Goal: Task Accomplishment & Management: Manage account settings

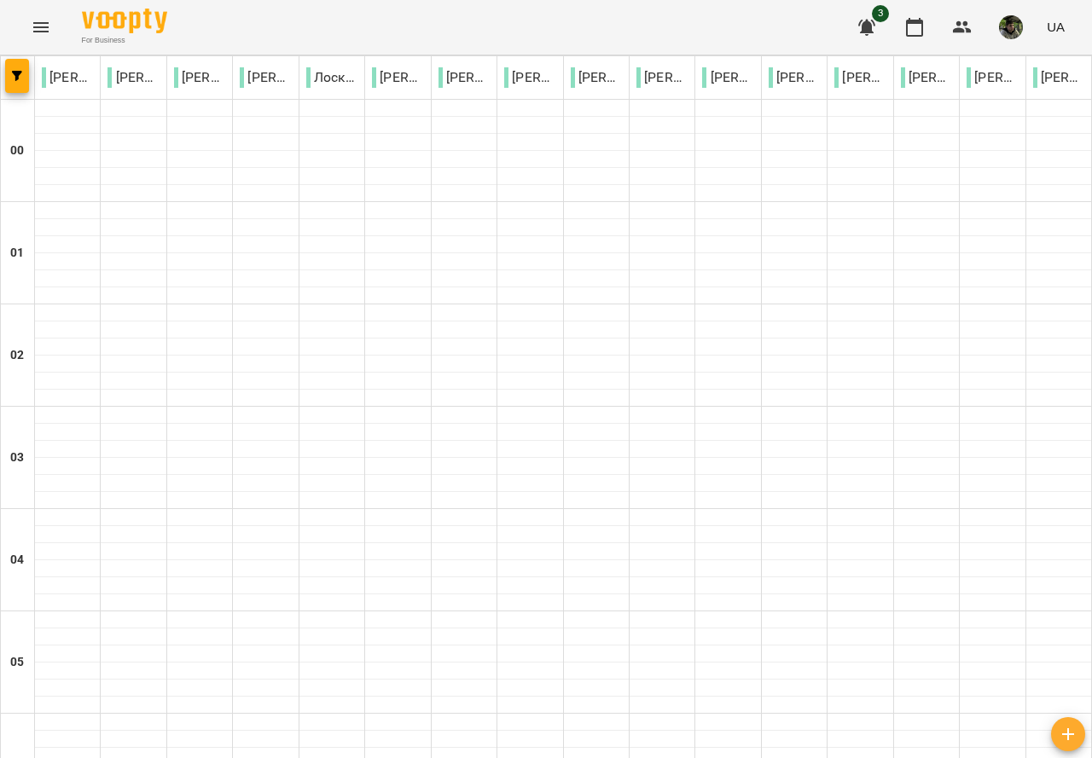
scroll to position [1535, 0]
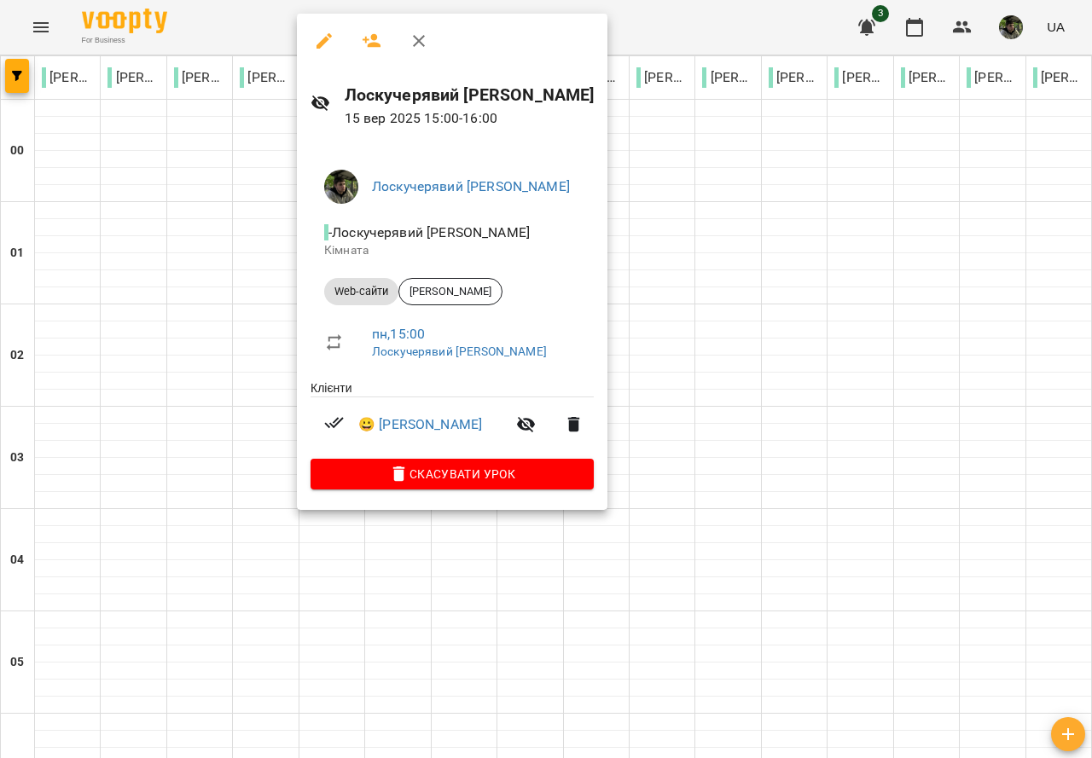
click at [664, 194] on div at bounding box center [546, 379] width 1092 height 758
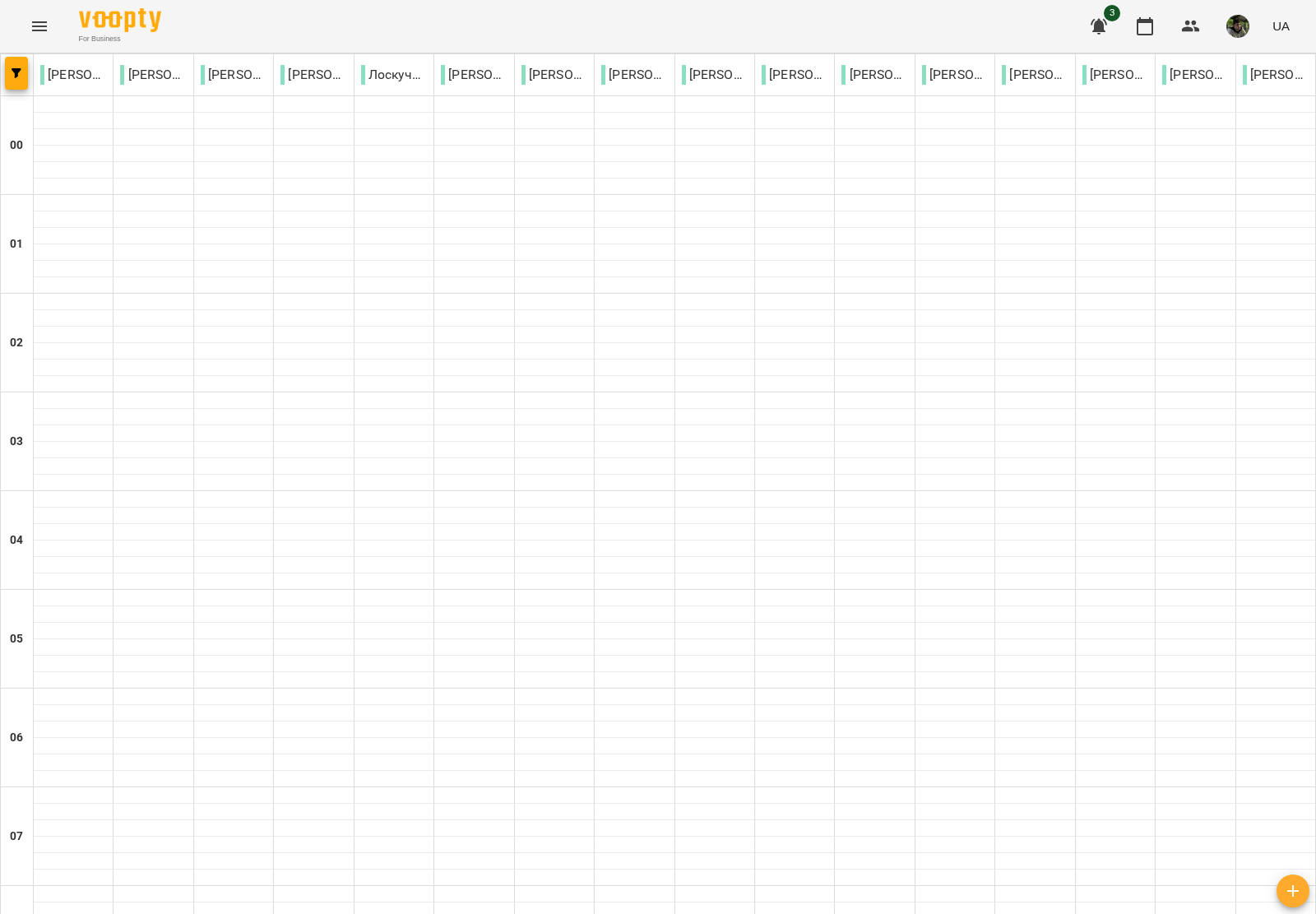
scroll to position [1432, 0]
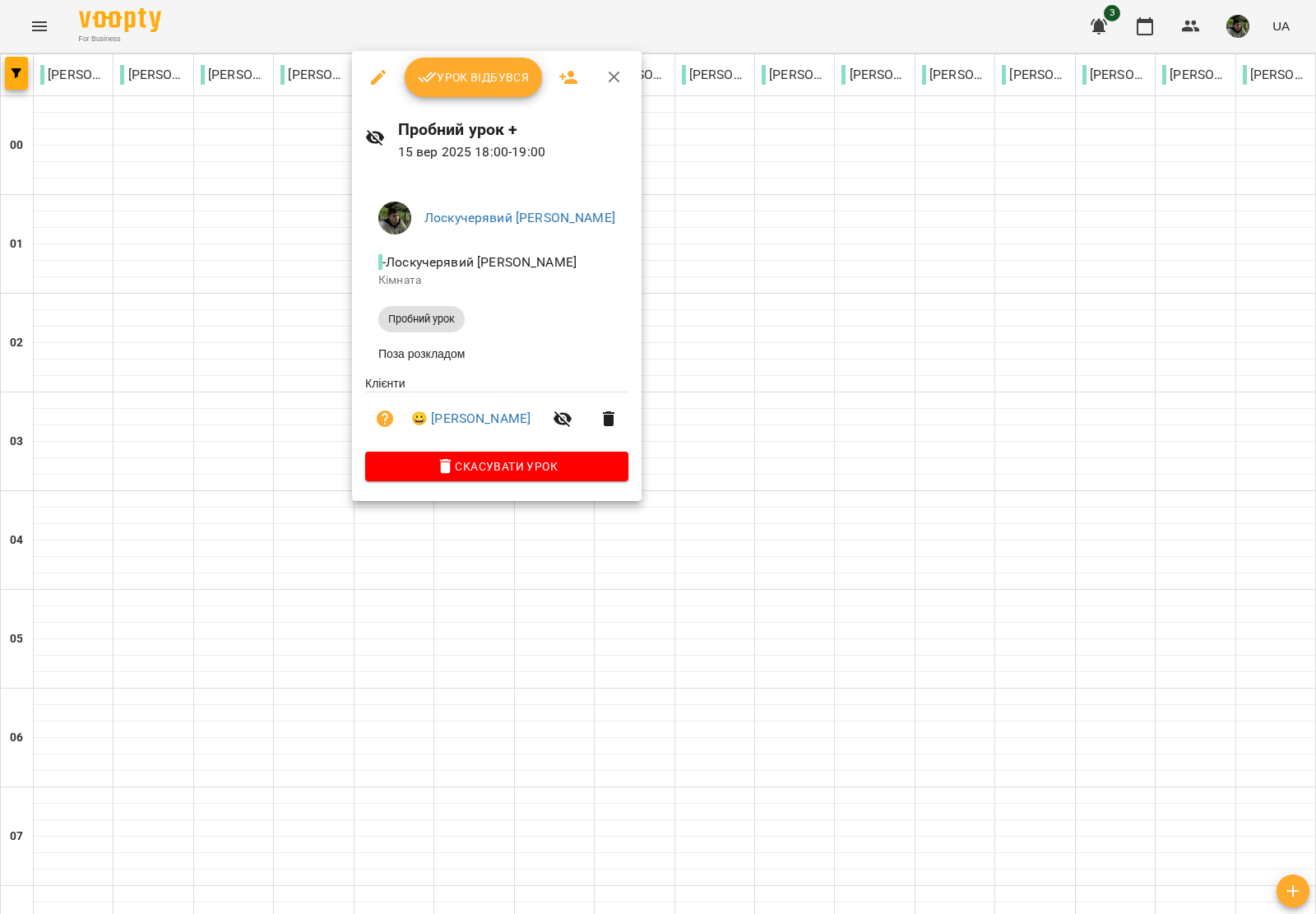
click at [837, 439] on div at bounding box center [658, 457] width 1316 height 914
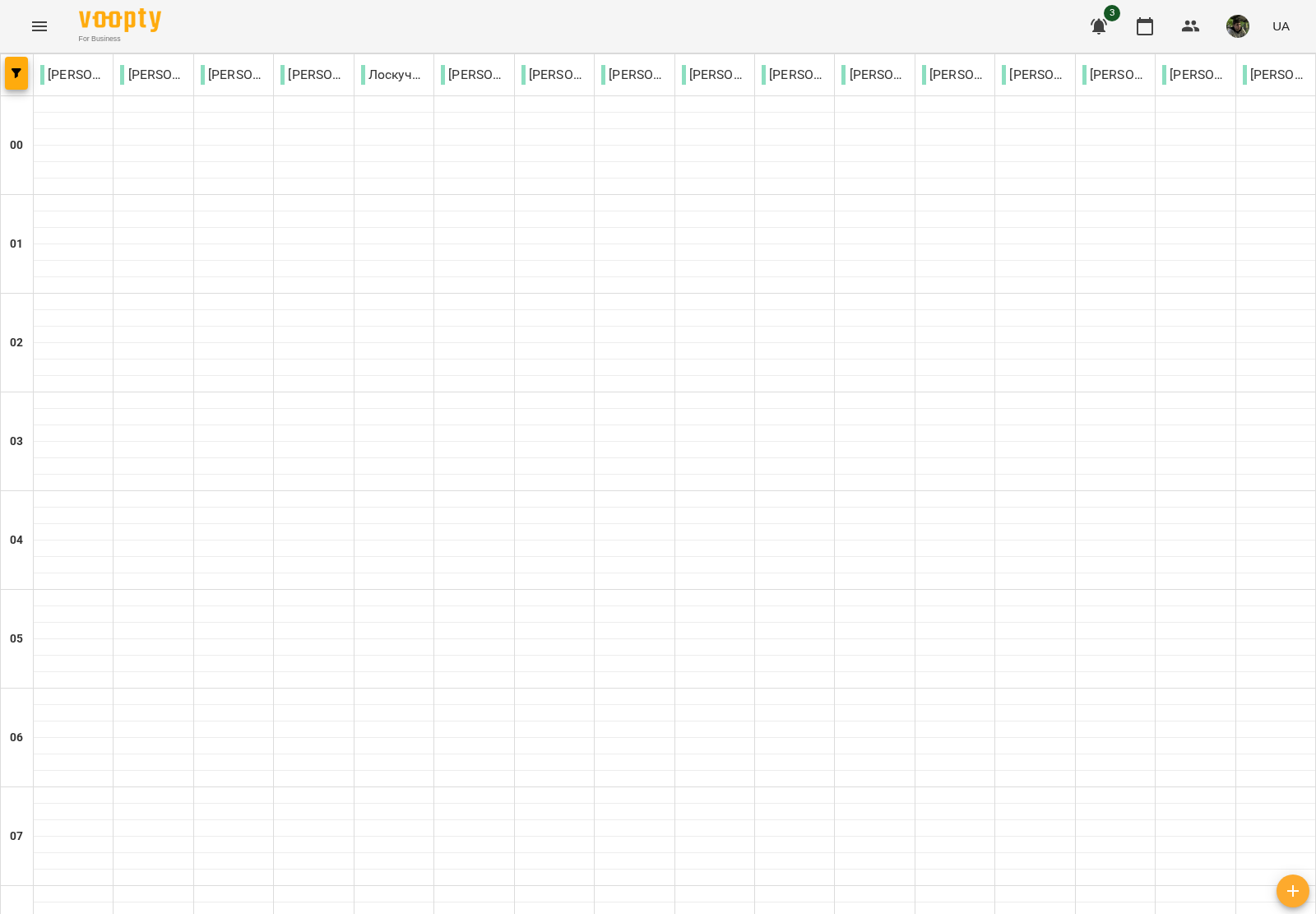
scroll to position [926, 0]
